Goal: Obtain resource: Download file/media

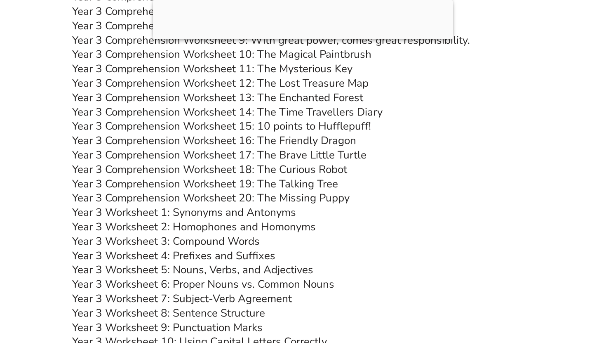
scroll to position [2887, 0]
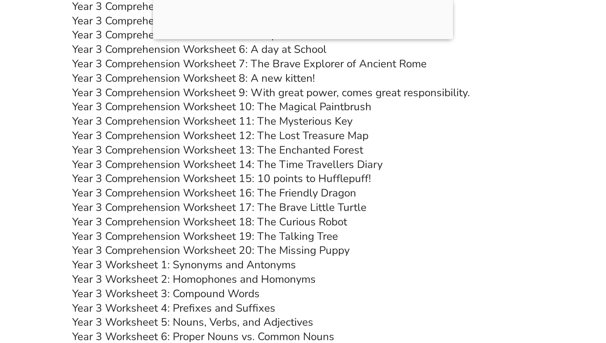
click at [267, 191] on link "Year 3 Comprehension Worksheet 16: The Friendly Dragon" at bounding box center [214, 193] width 284 height 14
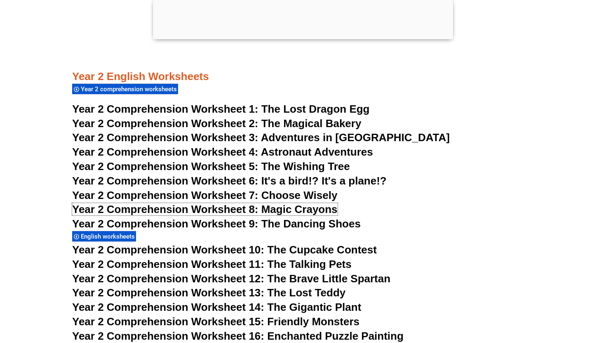
scroll to position [2006, 0]
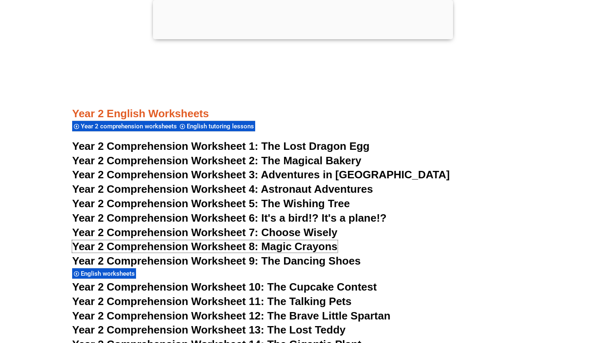
scroll to position [1950, 0]
